Goal: Find specific page/section: Find specific page/section

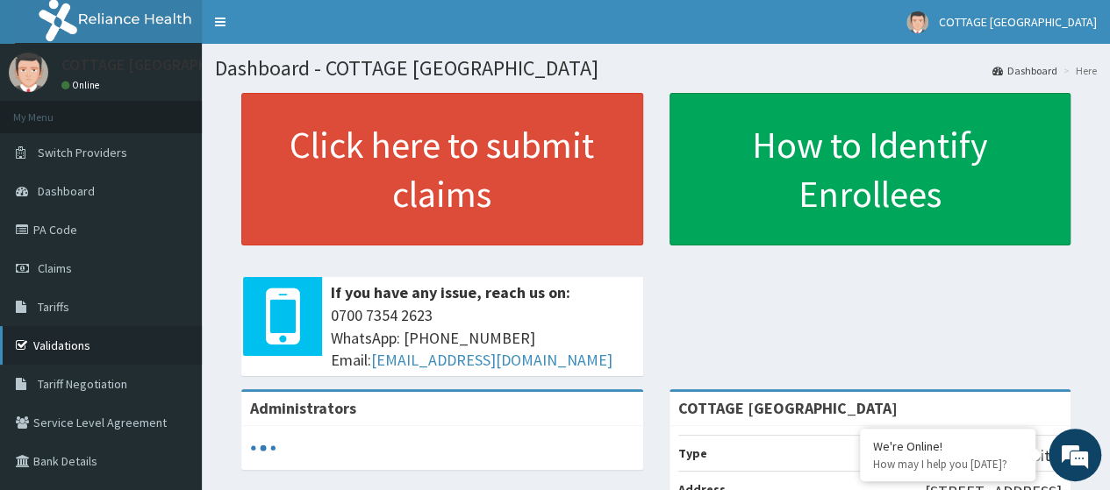
click at [55, 341] on link "Validations" at bounding box center [101, 345] width 202 height 39
click at [12, 339] on link "Validations" at bounding box center [101, 345] width 202 height 39
